Goal: Transaction & Acquisition: Obtain resource

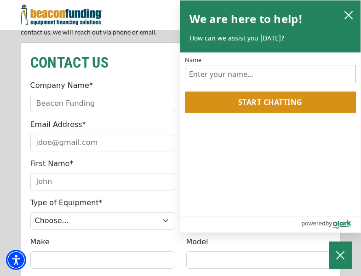
scroll to position [782, 0]
